Goal: Navigation & Orientation: Understand site structure

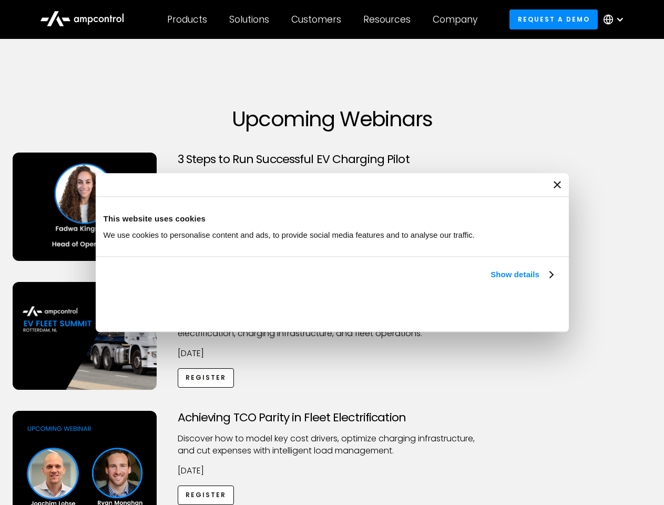
click at [491, 281] on link "Show details" at bounding box center [522, 274] width 62 height 13
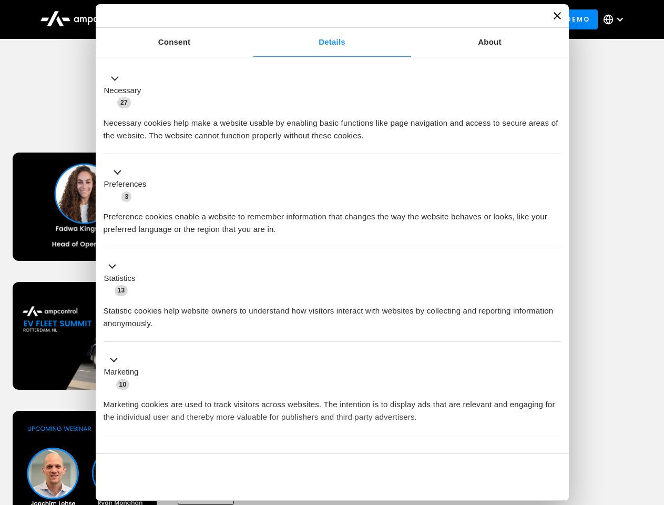
click at [554, 142] on div "Necessary cookies help make a website usable by enabling basic functions like p…" at bounding box center [333, 125] width 458 height 33
click at [653, 424] on div "Achieving TCO Parity in Fleet Electrification Discover how to model key cost dr…" at bounding box center [332, 493] width 661 height 165
click at [323, 19] on div "Customers" at bounding box center [316, 20] width 50 height 12
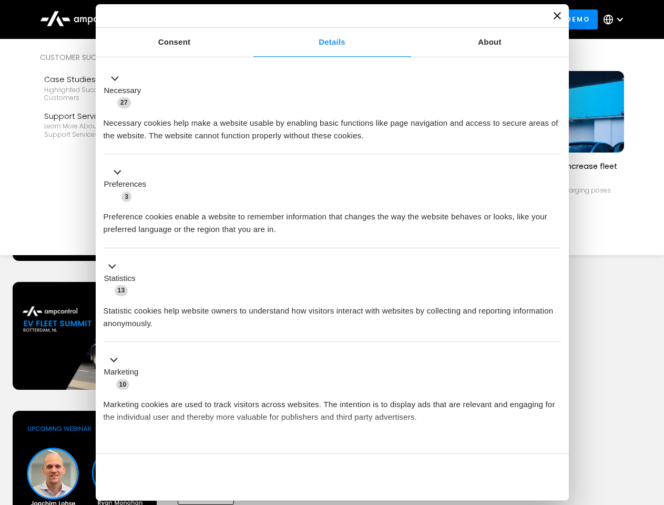
click at [187, 19] on div "Products" at bounding box center [187, 20] width 40 height 12
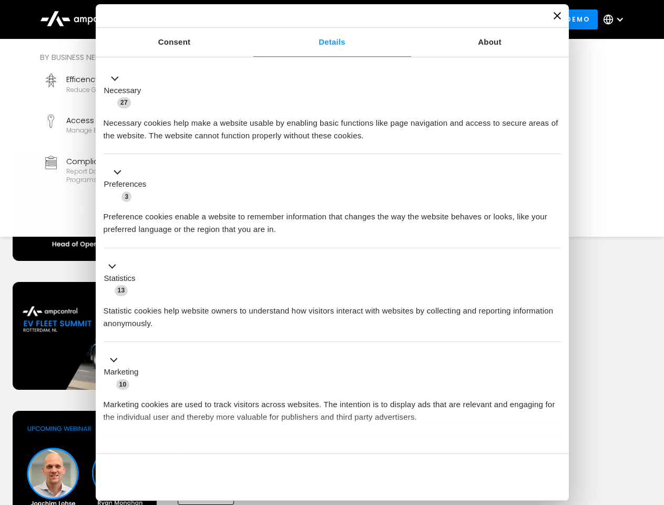
click at [250, 19] on div "Solutions" at bounding box center [249, 20] width 40 height 12
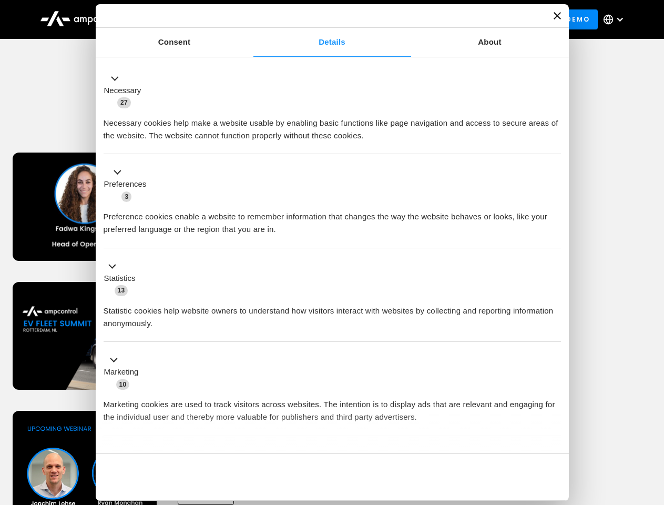
click at [318, 19] on div "Customers" at bounding box center [316, 20] width 50 height 12
click at [389, 19] on div "Resources" at bounding box center [386, 20] width 47 height 12
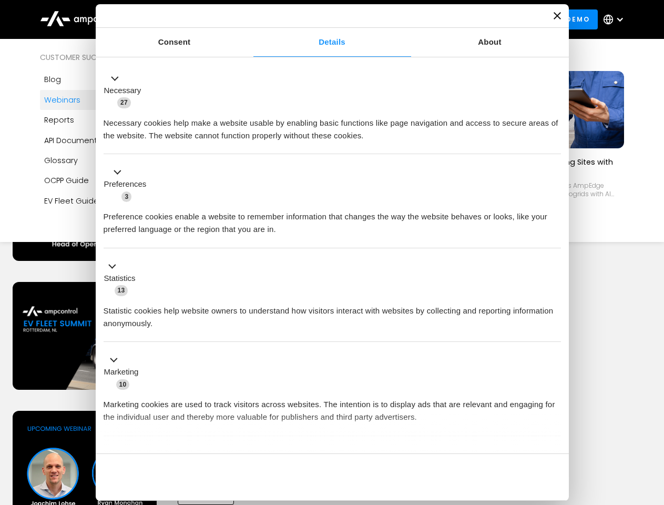
click at [459, 19] on div "Company" at bounding box center [455, 20] width 45 height 12
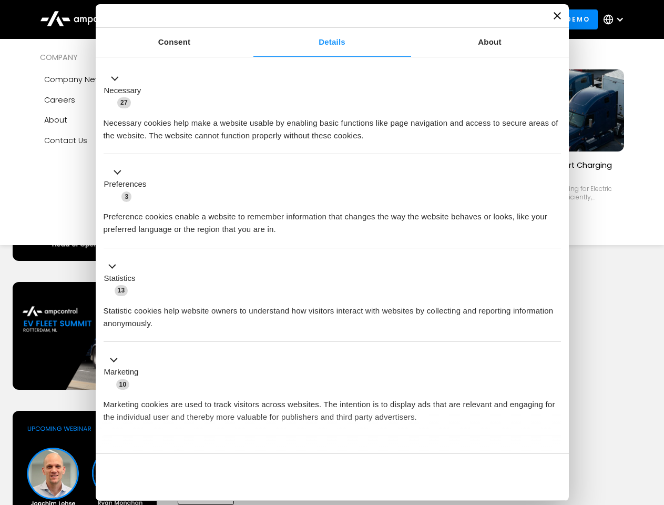
click at [616, 19] on div at bounding box center [620, 19] width 8 height 8
